Goal: Communication & Community: Answer question/provide support

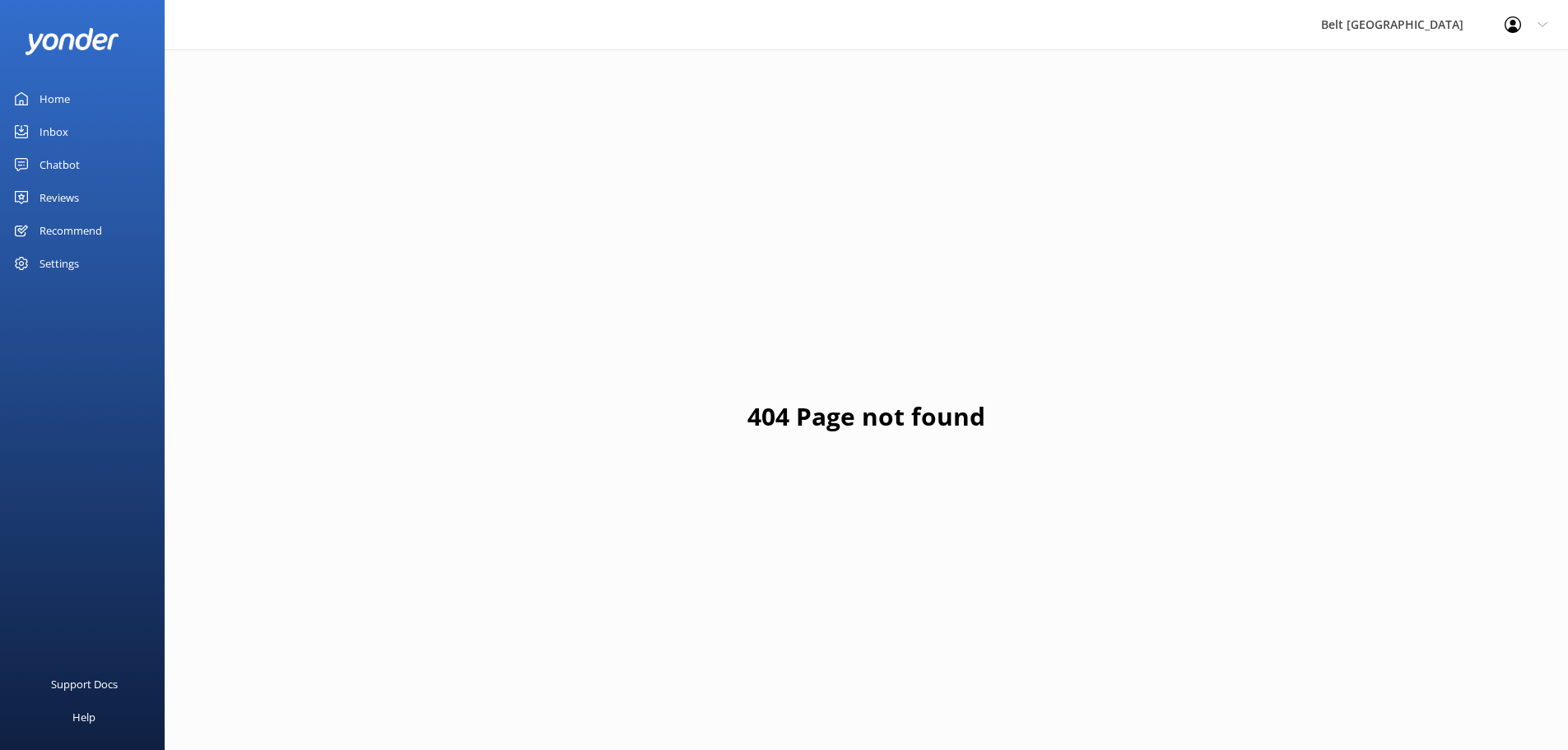
click at [59, 198] on div "Reviews" at bounding box center [59, 197] width 39 height 33
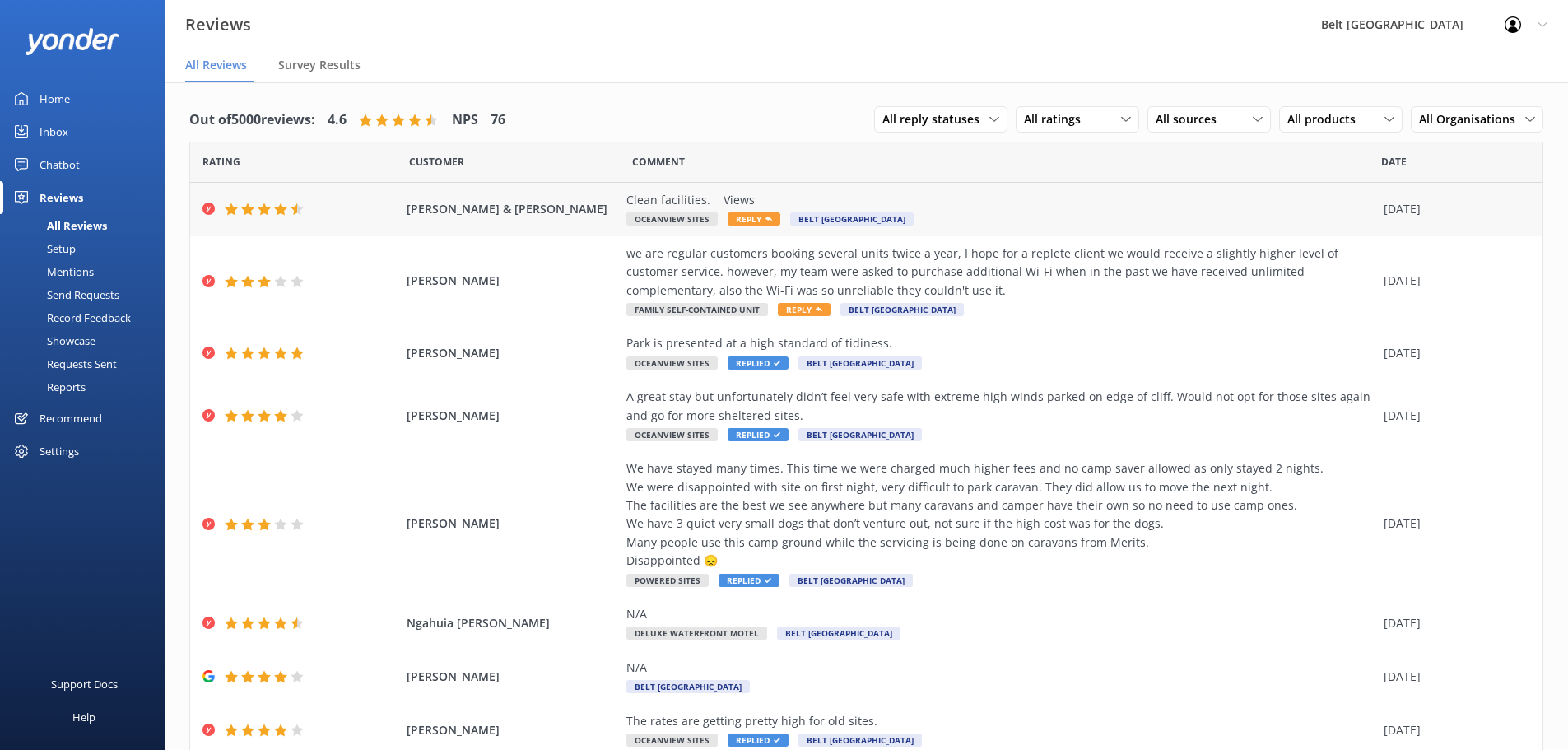
click at [742, 218] on span "Reply" at bounding box center [754, 219] width 53 height 13
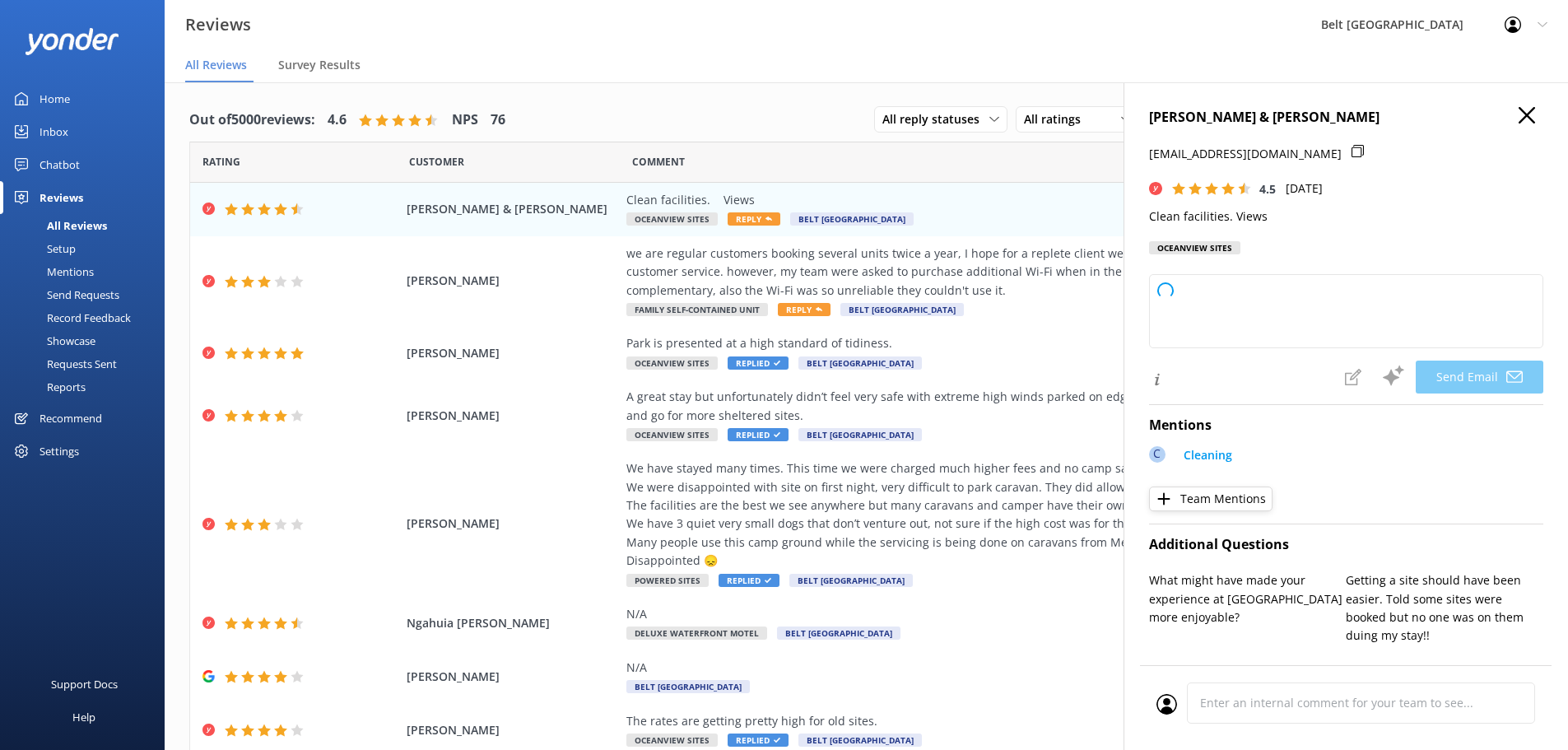
type textarea "Thank you so much for your kind words and great rating, [PERSON_NAME]! We're gl…"
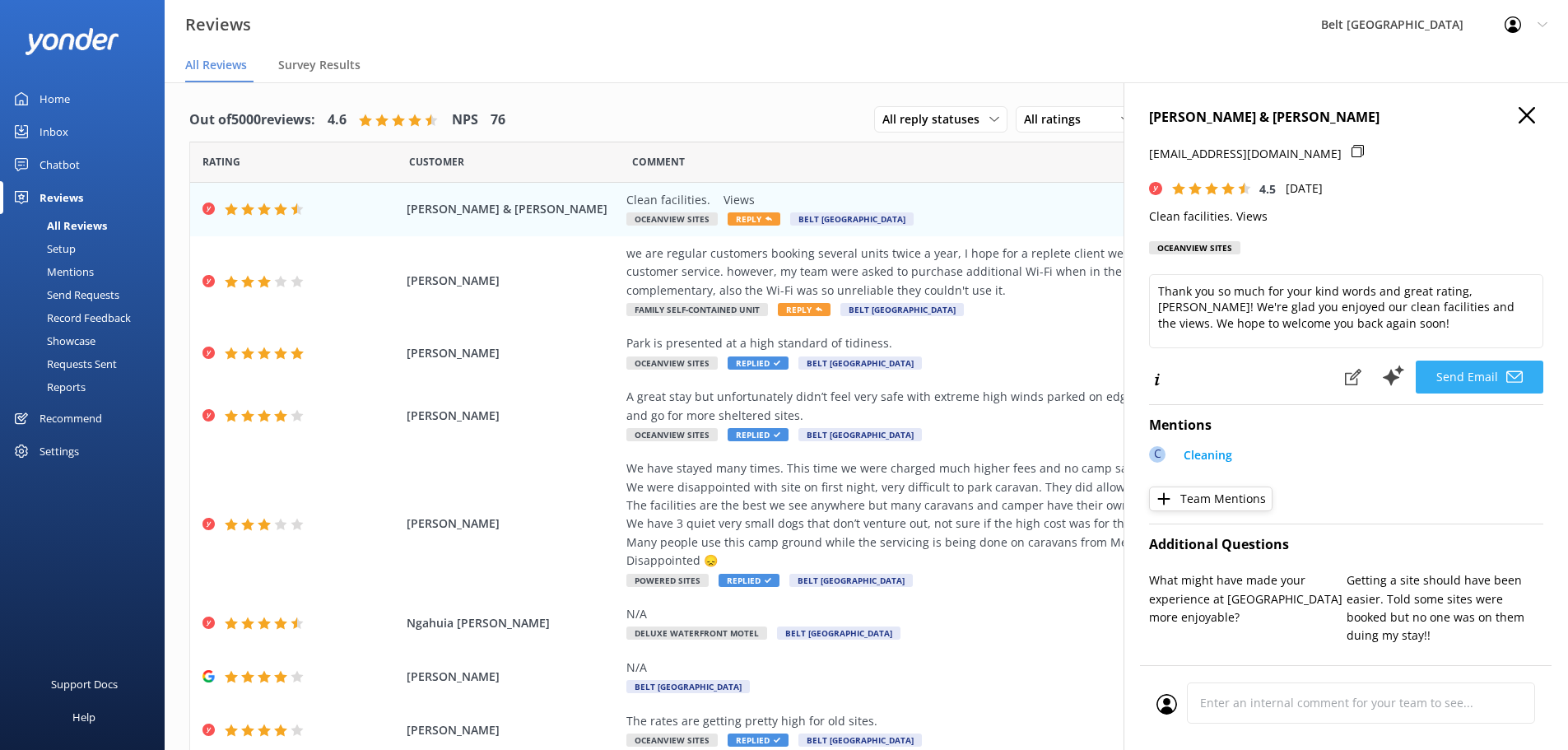
click at [1468, 373] on button "Send Email" at bounding box center [1480, 376] width 128 height 33
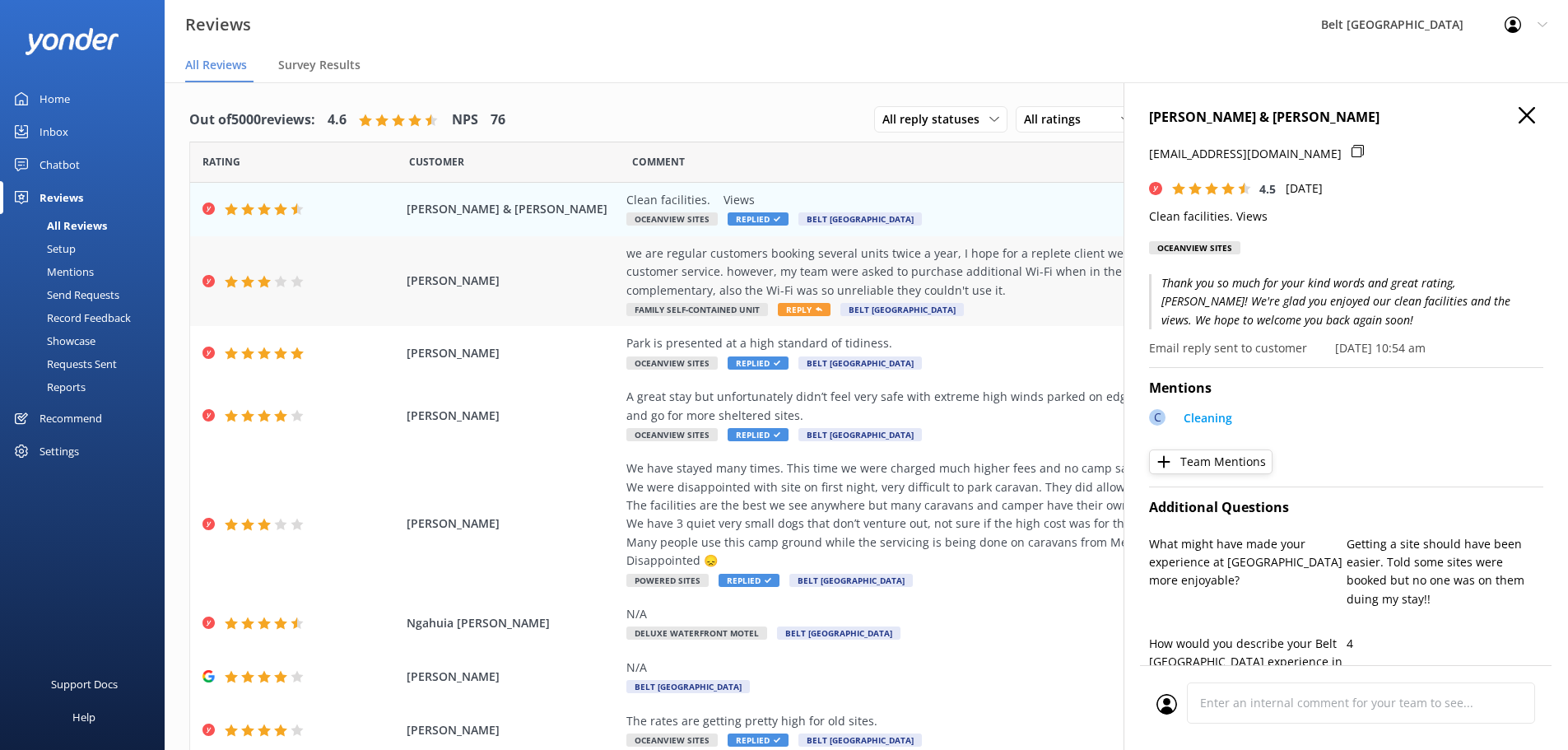
click at [797, 312] on span "Reply" at bounding box center [804, 310] width 53 height 13
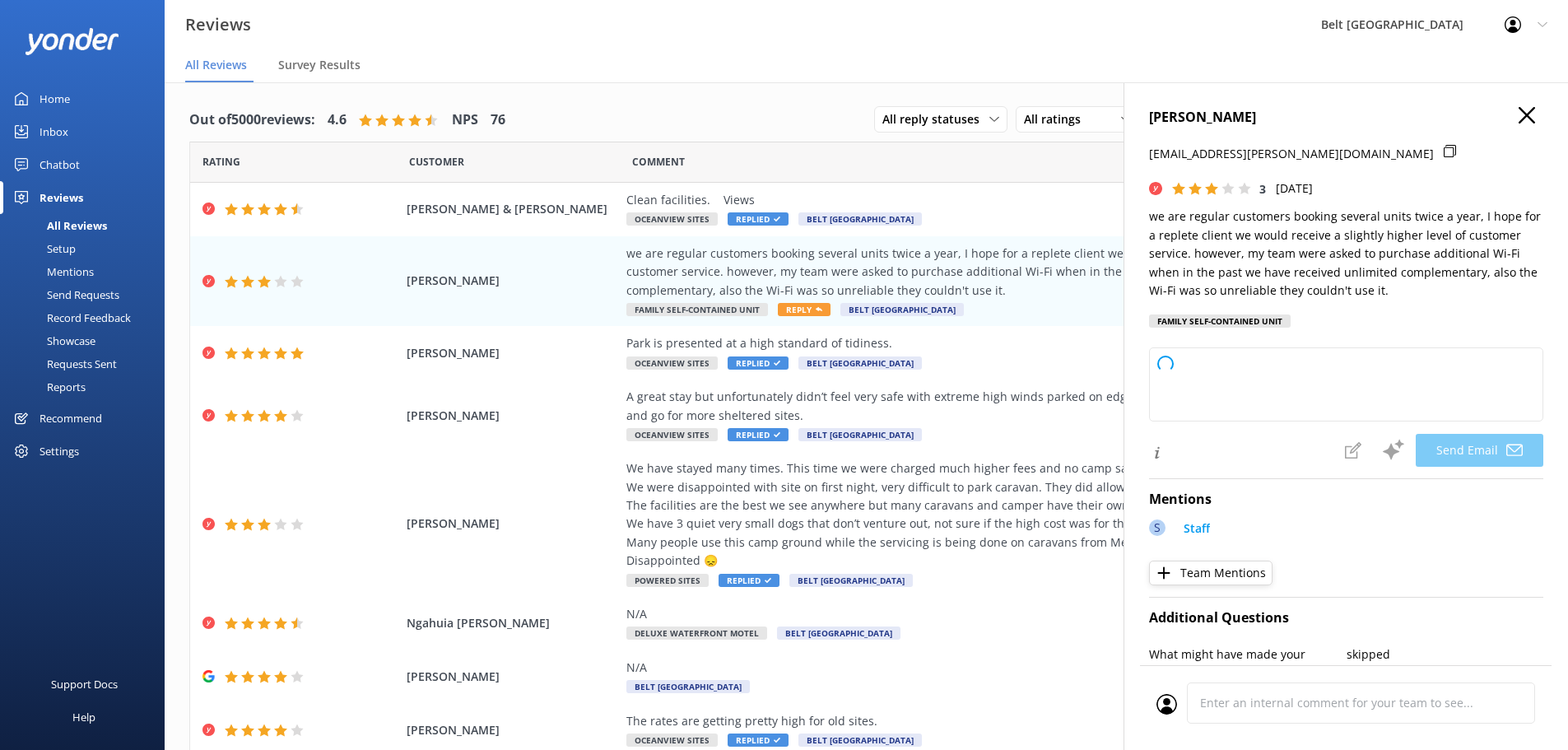
type textarea "Dear [PERSON_NAME], Thank you for your continued loyalty and for sharing your f…"
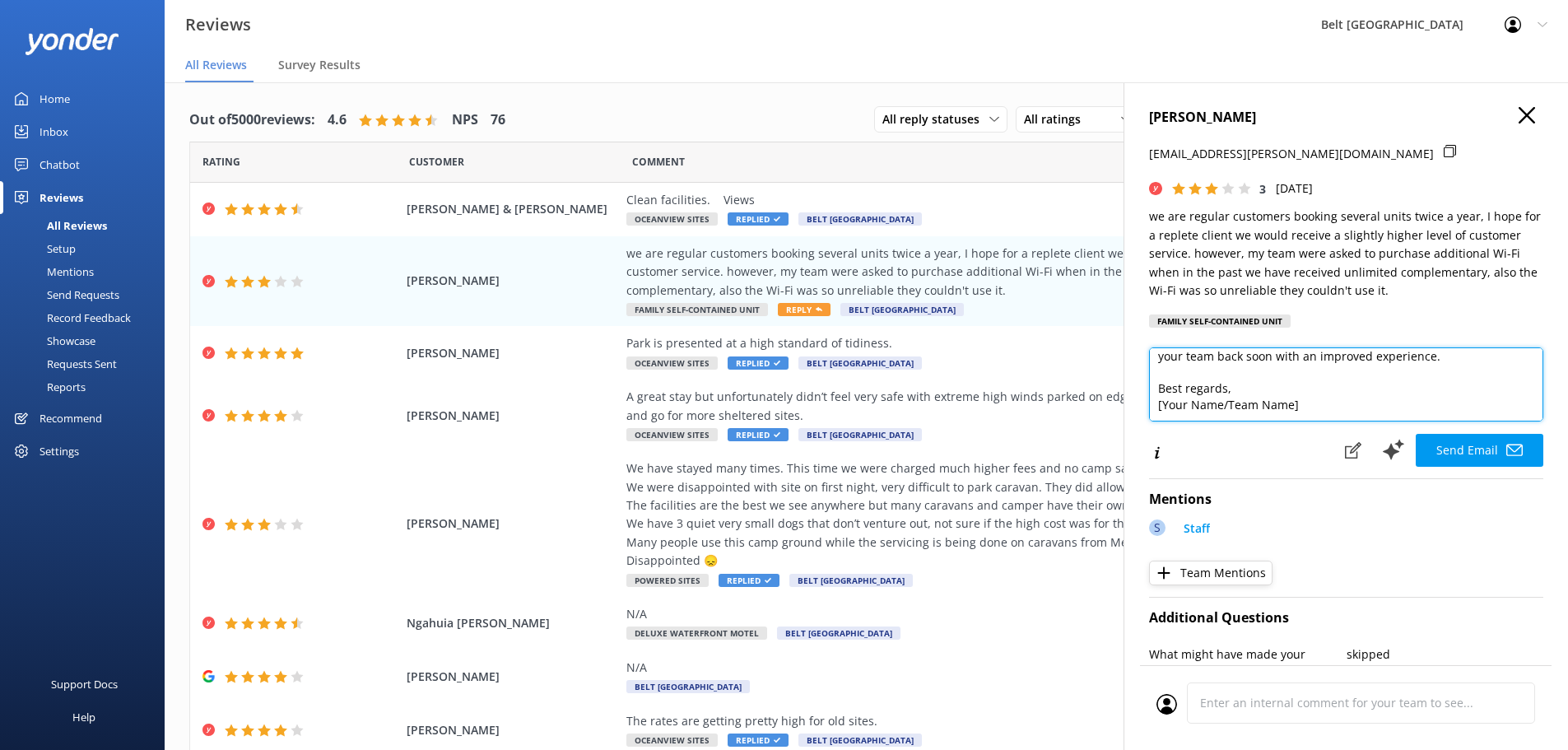
scroll to position [154, 0]
click at [761, 216] on span "Replied" at bounding box center [758, 219] width 61 height 13
